Goal: Navigation & Orientation: Find specific page/section

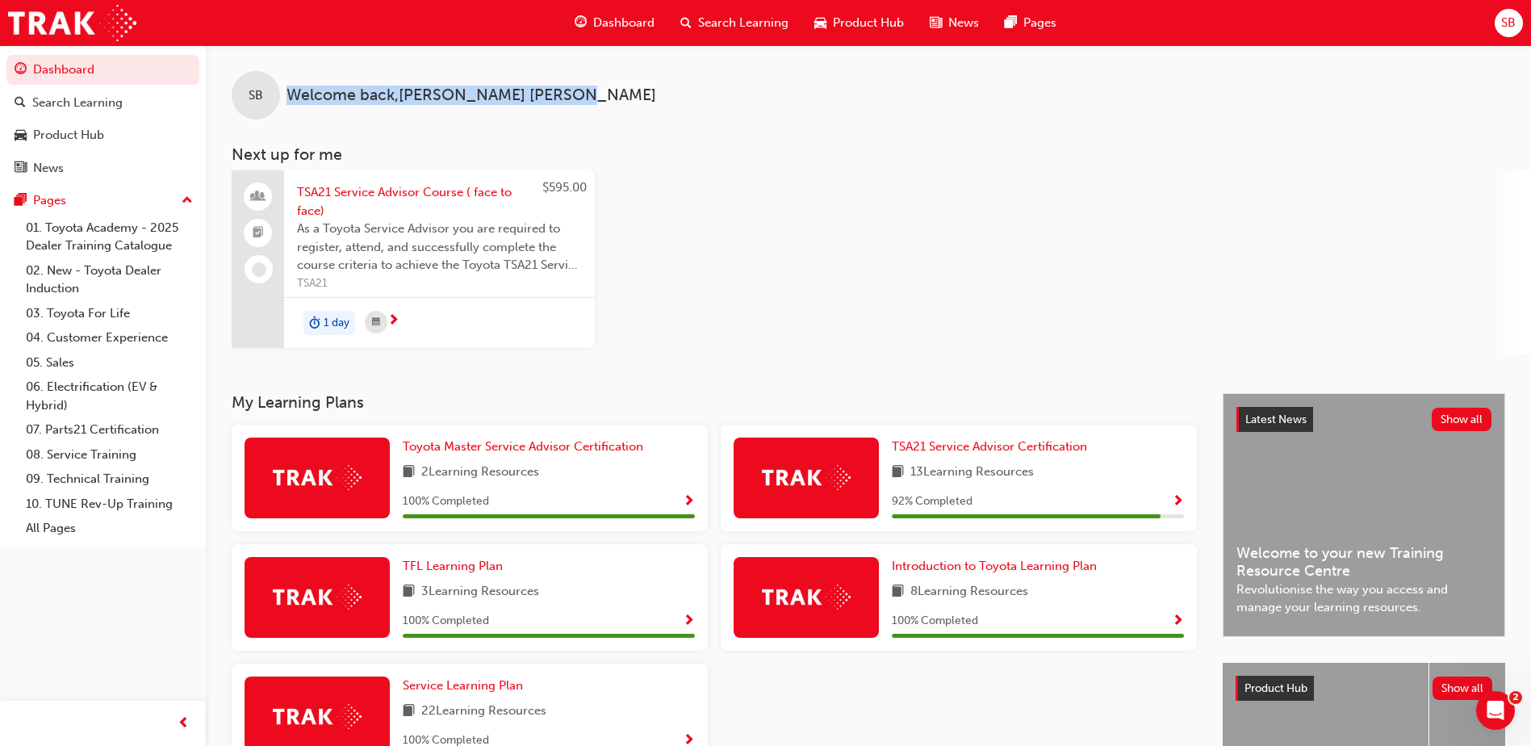
drag, startPoint x: 291, startPoint y: 94, endPoint x: 609, endPoint y: 94, distance: 317.2
click at [609, 94] on div "SB Welcome back , [PERSON_NAME]" at bounding box center [868, 82] width 1325 height 74
click at [608, 95] on div "SB Welcome back , [PERSON_NAME]" at bounding box center [868, 82] width 1325 height 74
click at [568, 95] on div "SB Welcome back , [PERSON_NAME]" at bounding box center [868, 82] width 1325 height 74
click at [602, 18] on span "Dashboard" at bounding box center [623, 23] width 61 height 19
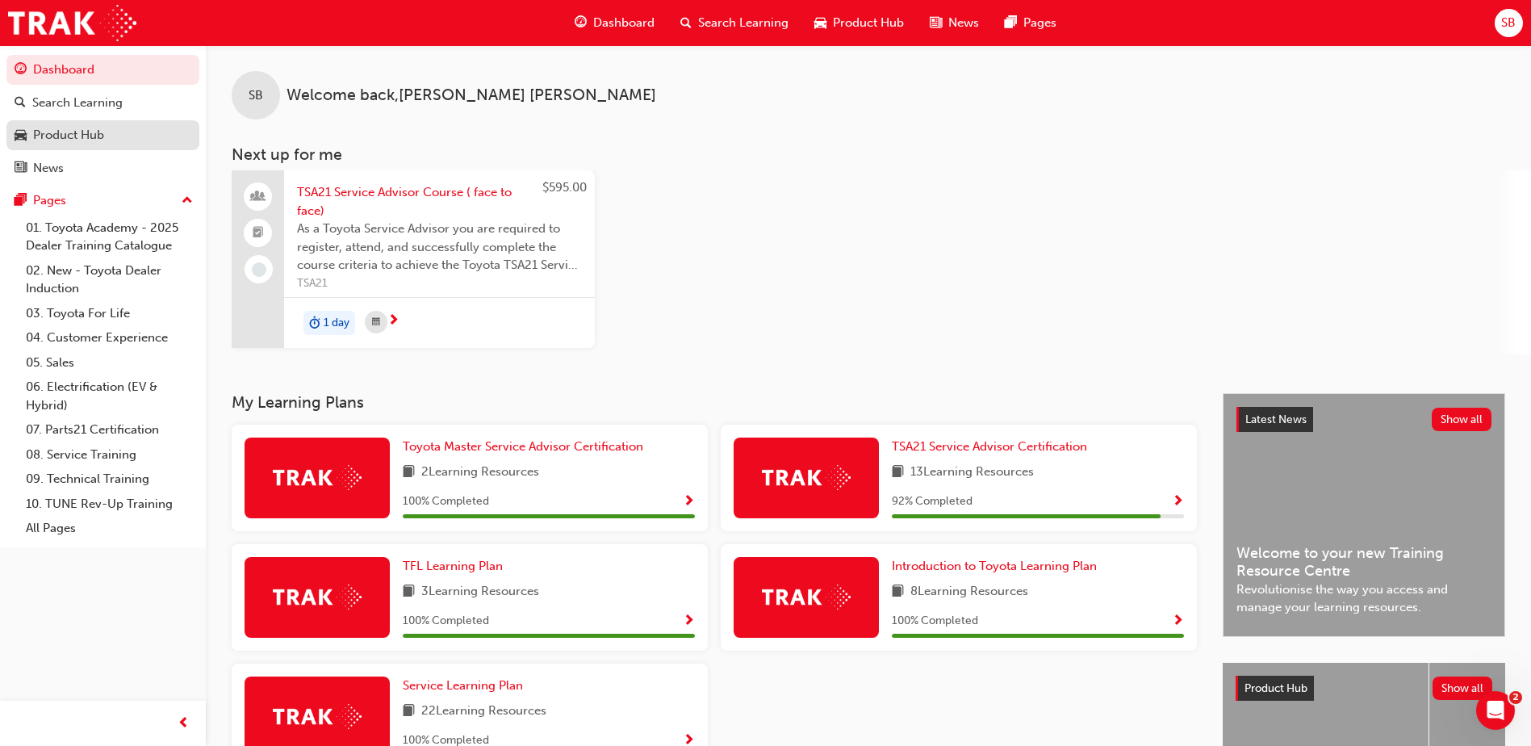
click at [65, 147] on link "Product Hub" at bounding box center [102, 135] width 193 height 30
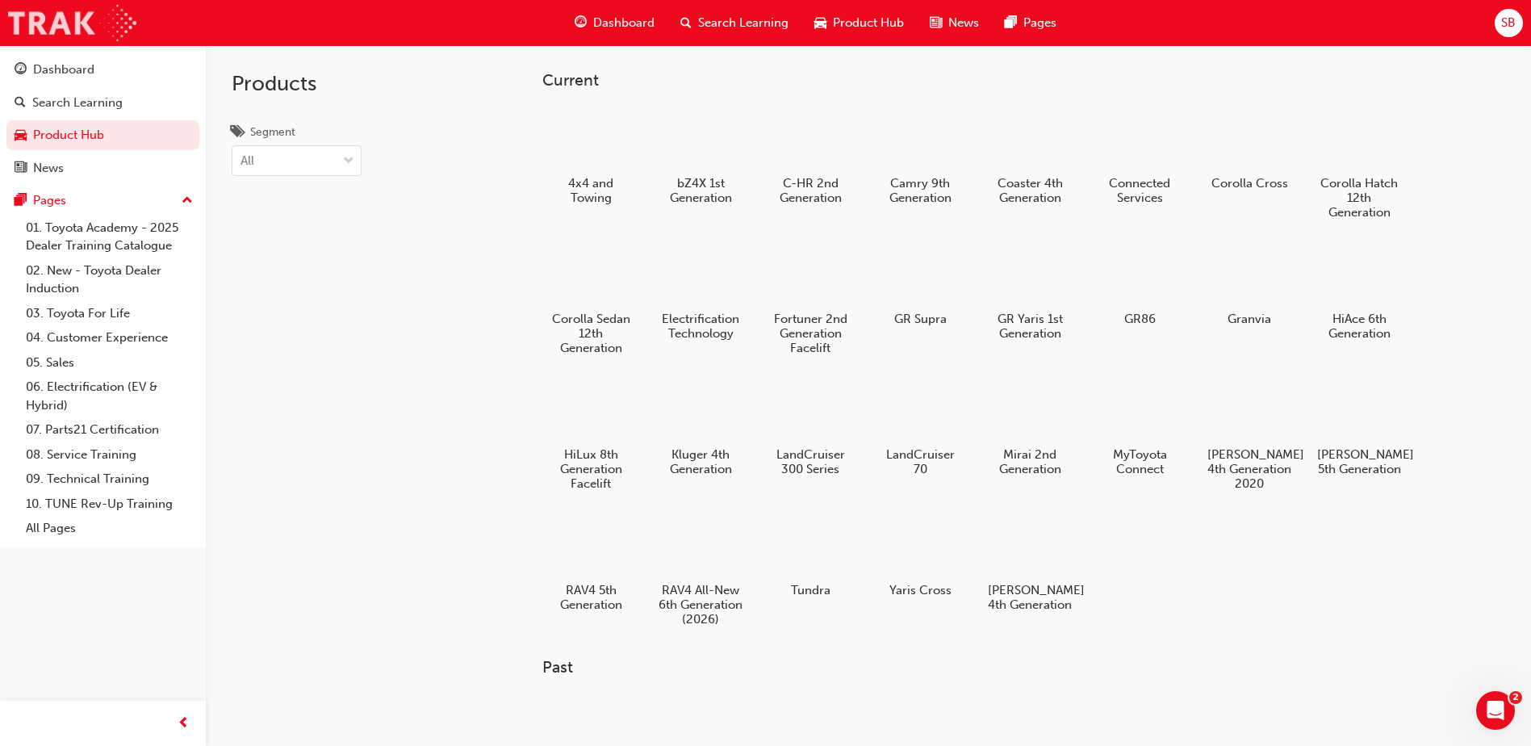
click at [48, 14] on img at bounding box center [72, 23] width 128 height 36
